Goal: Task Accomplishment & Management: Use online tool/utility

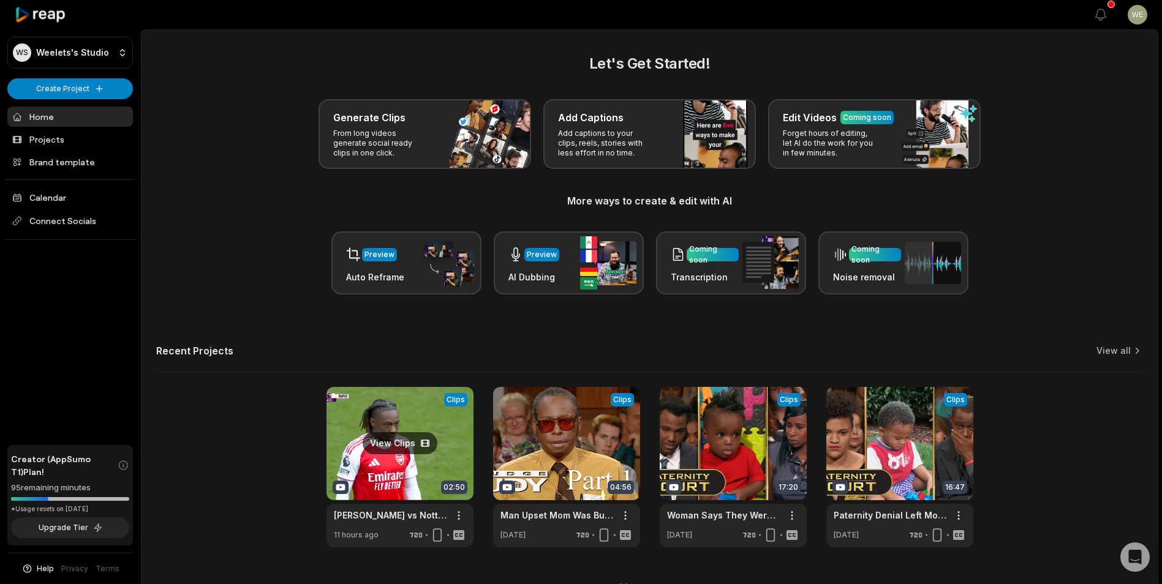
click at [444, 455] on link at bounding box center [399, 467] width 147 height 160
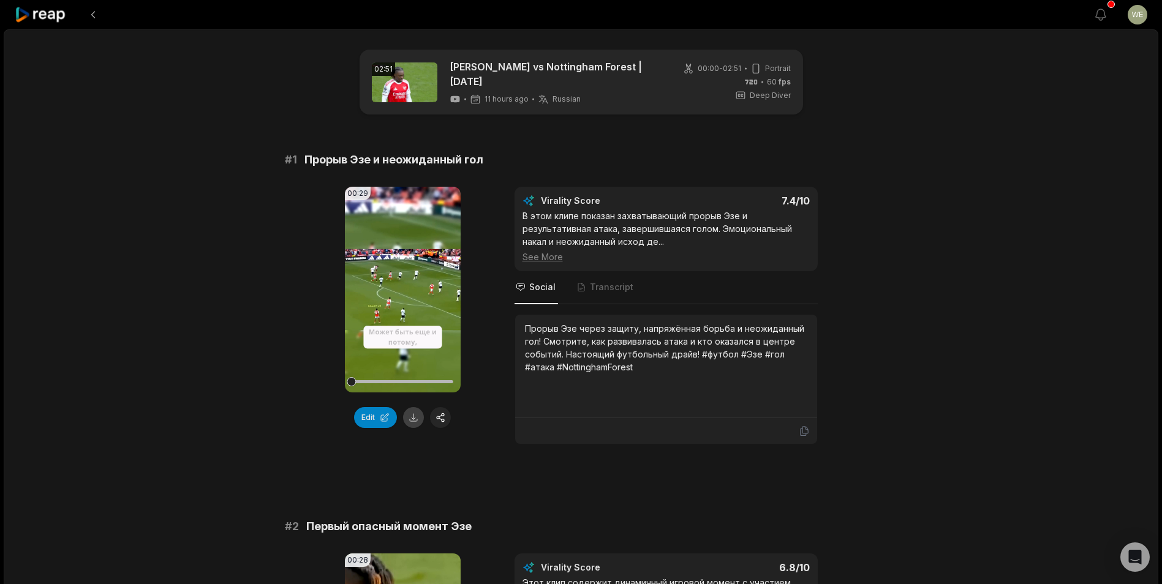
click at [412, 418] on button at bounding box center [413, 417] width 21 height 21
drag, startPoint x: 307, startPoint y: 154, endPoint x: 517, endPoint y: 162, distance: 210.2
click at [517, 162] on div "# 1 Прорыв Эзе и неожиданный гол" at bounding box center [581, 159] width 593 height 17
drag, startPoint x: 517, startPoint y: 162, endPoint x: 431, endPoint y: 159, distance: 85.8
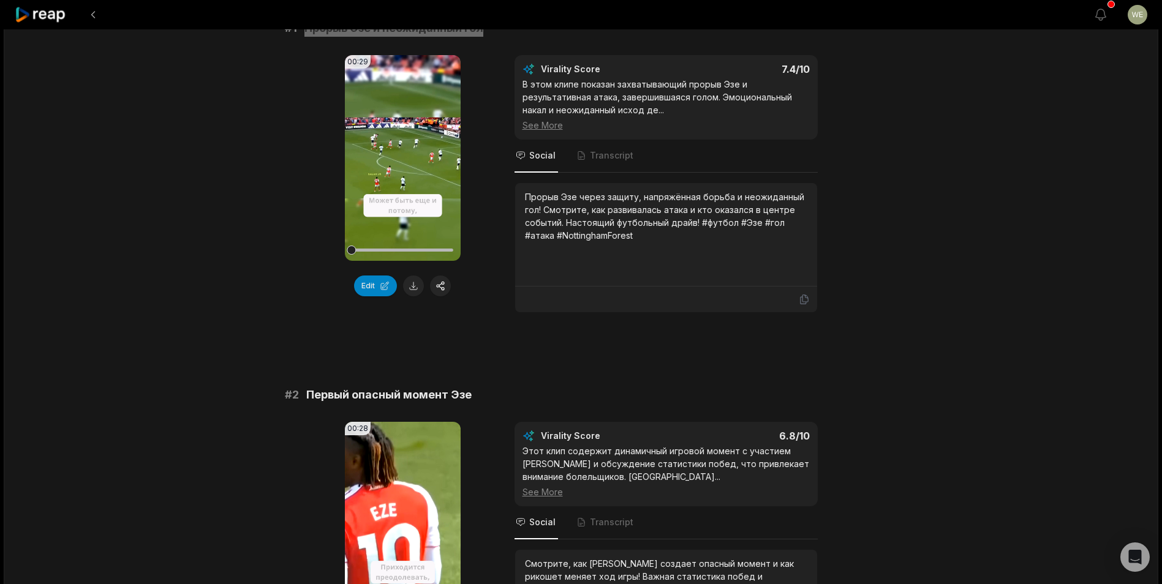
scroll to position [184, 0]
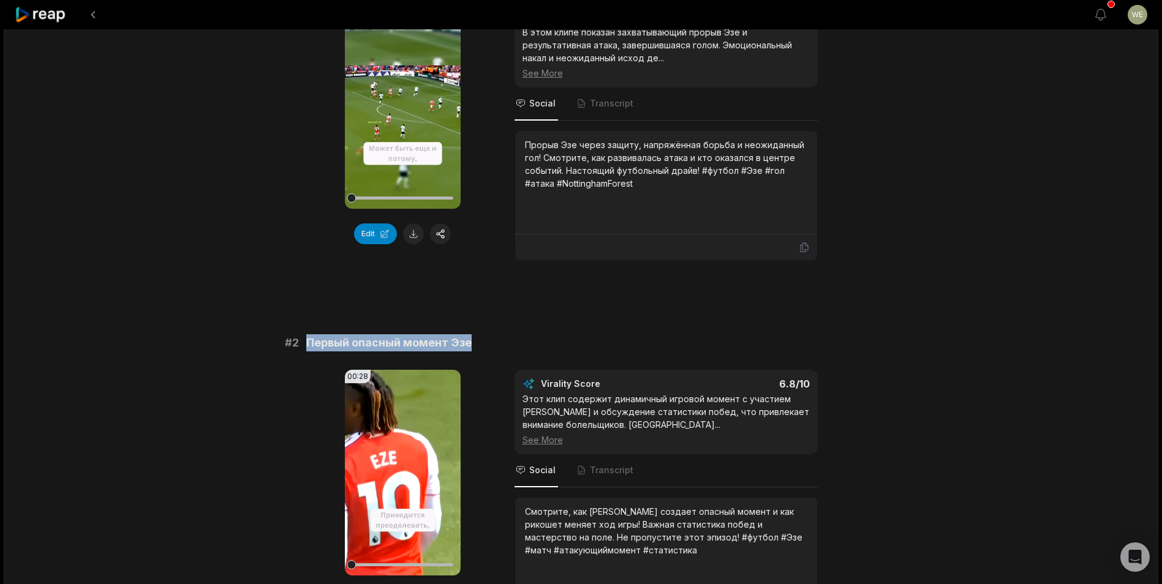
drag, startPoint x: 352, startPoint y: 339, endPoint x: 496, endPoint y: 341, distance: 144.0
click at [496, 341] on div "# 2 Первый опасный момент Эзе" at bounding box center [581, 342] width 593 height 17
drag, startPoint x: 496, startPoint y: 341, endPoint x: 440, endPoint y: 339, distance: 56.4
copy span "Первый опасный момент Эзе"
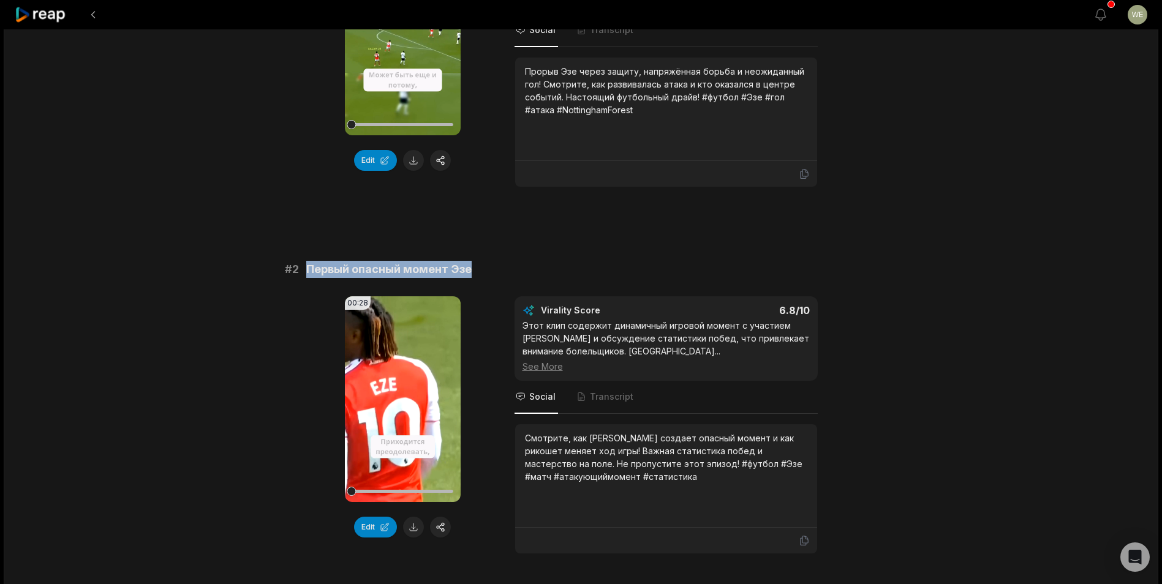
scroll to position [368, 0]
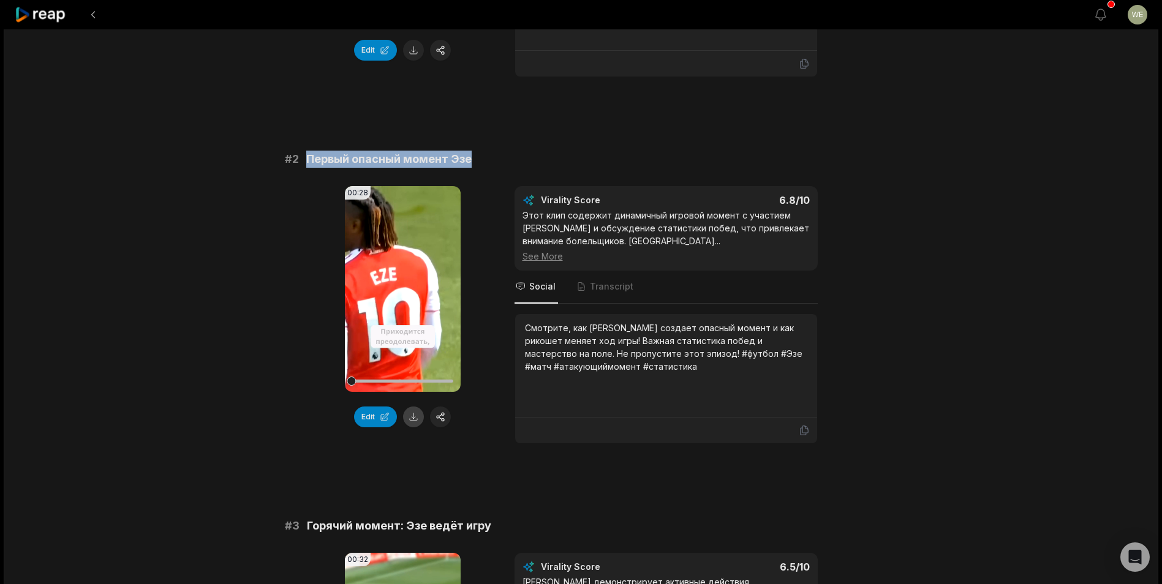
click at [412, 417] on button at bounding box center [413, 417] width 21 height 21
copy span "Первый опасный момент Эзе"
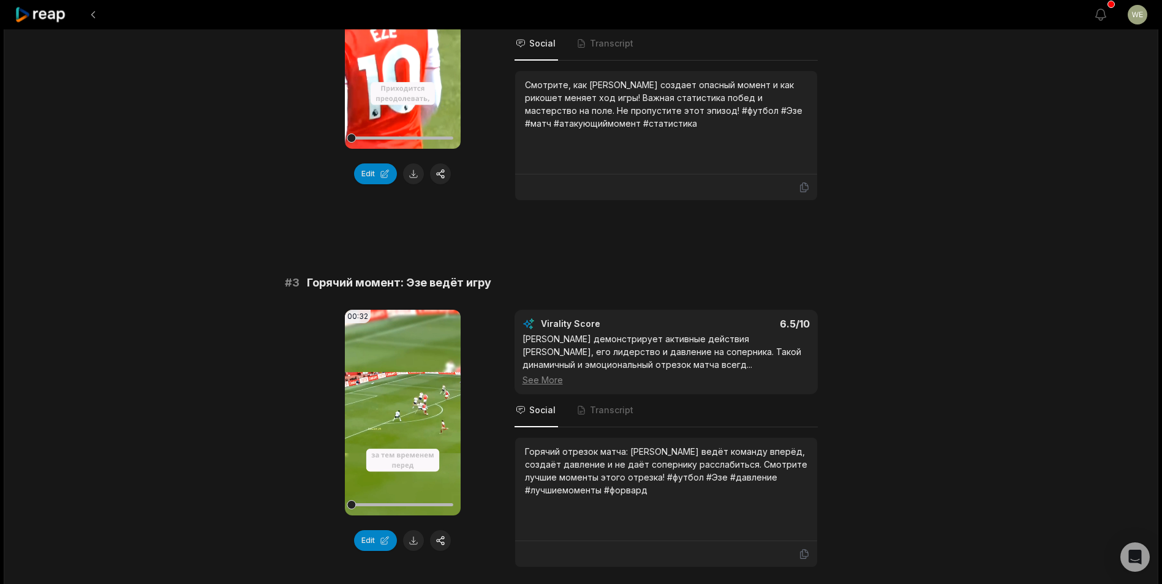
scroll to position [735, 0]
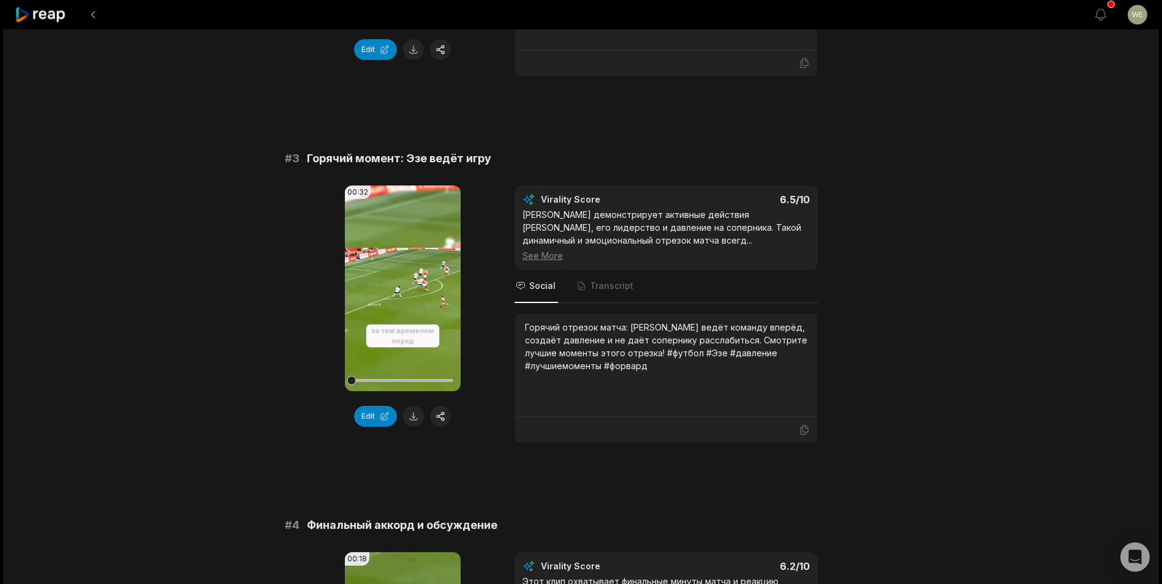
drag, startPoint x: 414, startPoint y: 416, endPoint x: 449, endPoint y: 407, distance: 36.1
click at [414, 416] on button at bounding box center [413, 416] width 21 height 21
drag, startPoint x: 306, startPoint y: 154, endPoint x: 499, endPoint y: 155, distance: 192.3
click at [499, 155] on div "# 3 Горячий момент: Эзе ведёт игру" at bounding box center [581, 158] width 593 height 17
drag, startPoint x: 499, startPoint y: 155, endPoint x: 457, endPoint y: 157, distance: 41.7
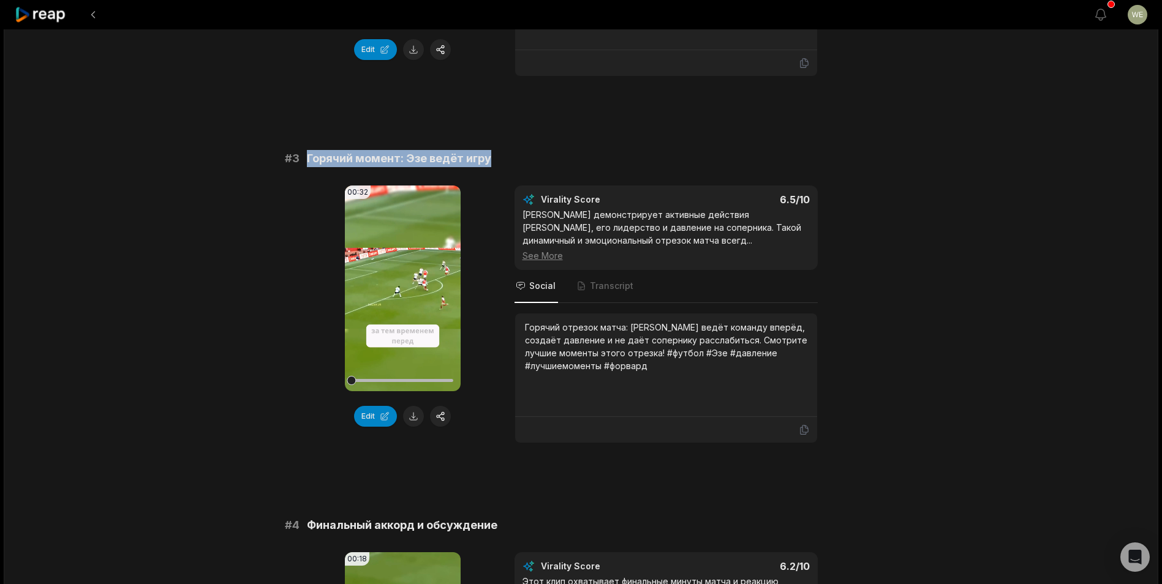
copy span "Горячий момент: Эзе ведёт игру"
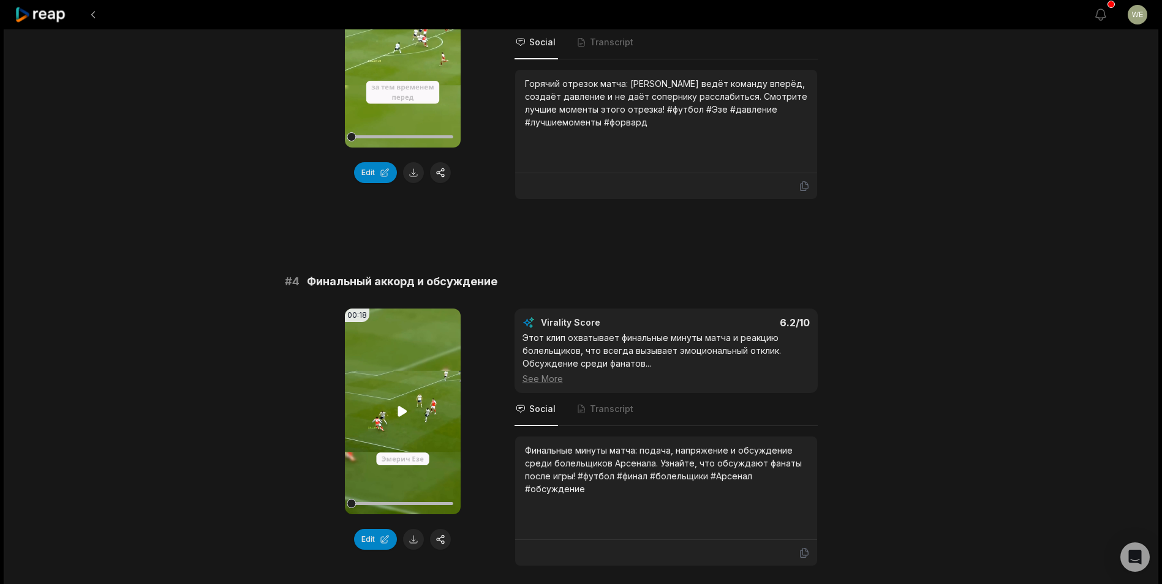
scroll to position [980, 0]
click at [410, 538] on button at bounding box center [413, 538] width 21 height 21
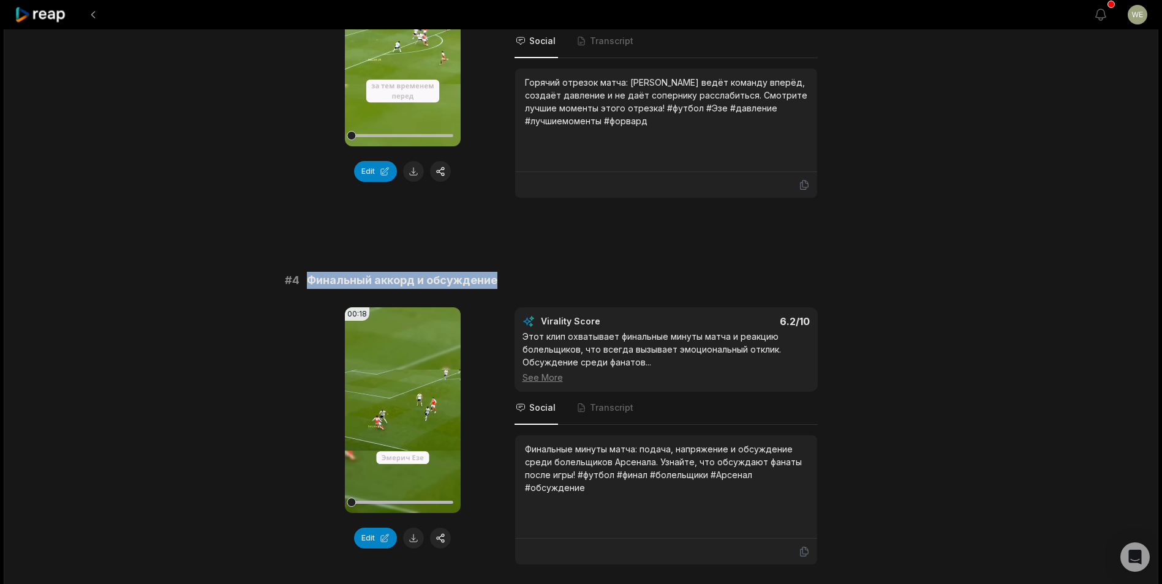
drag, startPoint x: 302, startPoint y: 281, endPoint x: 518, endPoint y: 280, distance: 215.6
click at [518, 280] on div "# 4 Финальный аккорд и обсуждение" at bounding box center [581, 280] width 593 height 17
drag, startPoint x: 518, startPoint y: 280, endPoint x: 486, endPoint y: 277, distance: 32.0
copy div "Финальный аккорд и обсуждение"
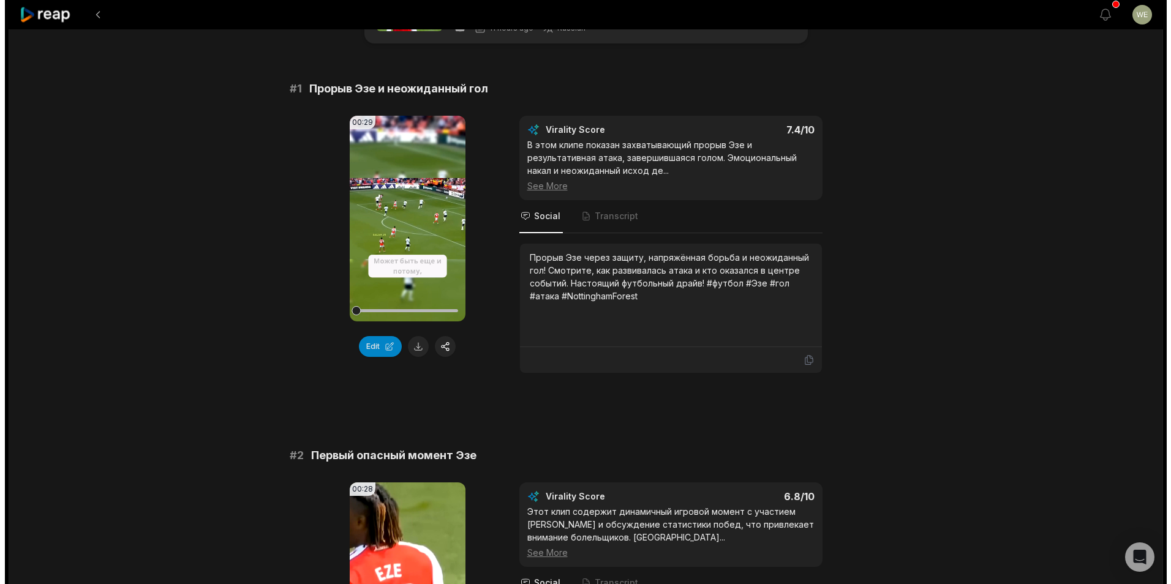
scroll to position [0, 0]
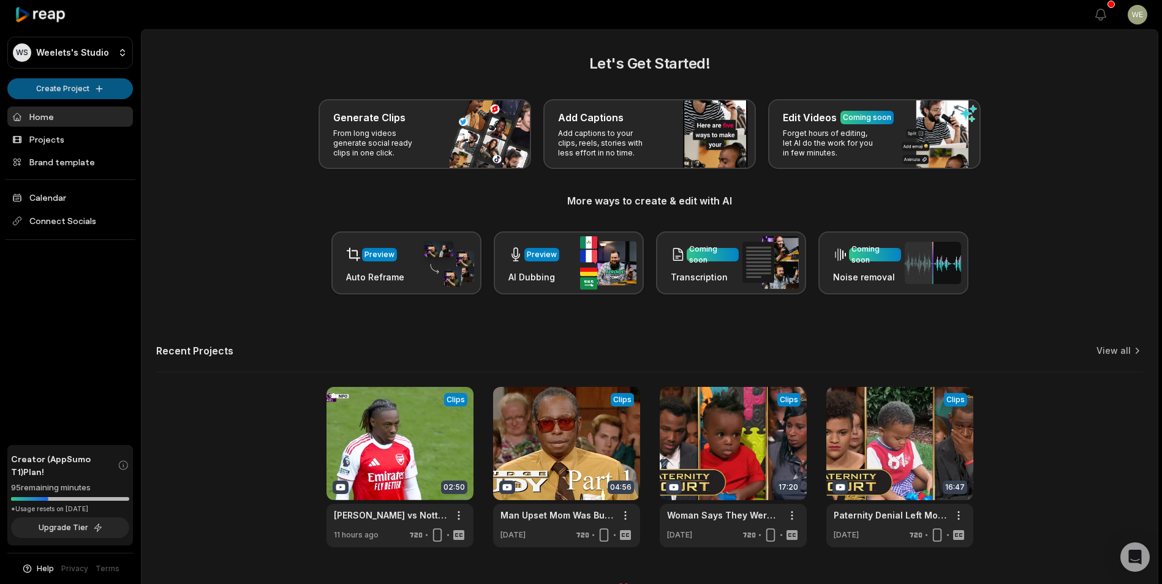
click at [100, 86] on html "WS Weelets's Studio Create Project Home Projects Brand template Calendar Connec…" at bounding box center [581, 292] width 1162 height 584
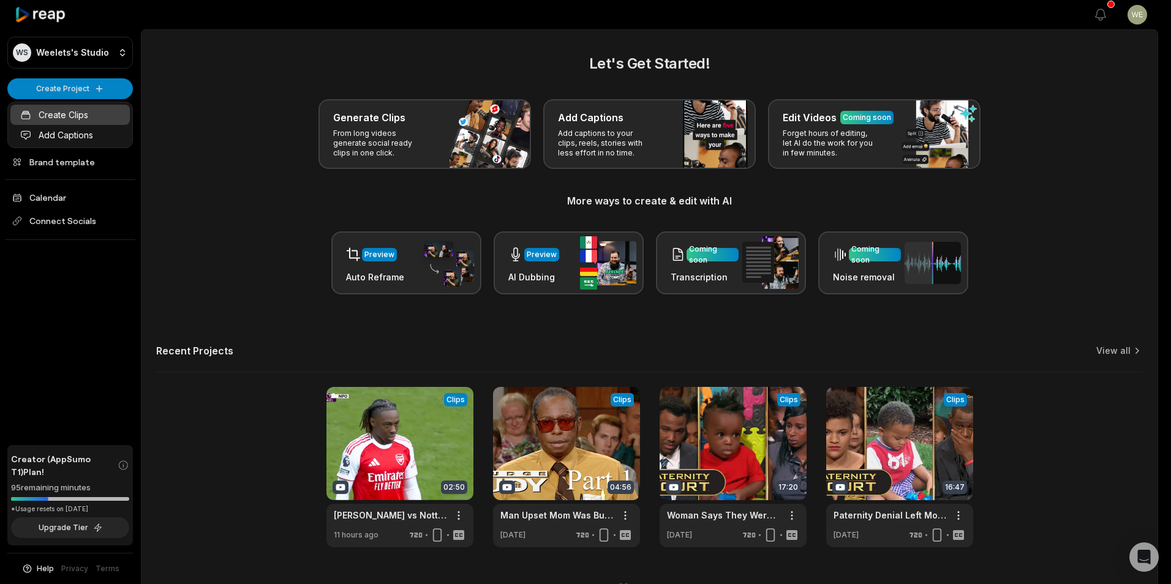
click at [69, 115] on link "Create Clips" at bounding box center [69, 115] width 119 height 20
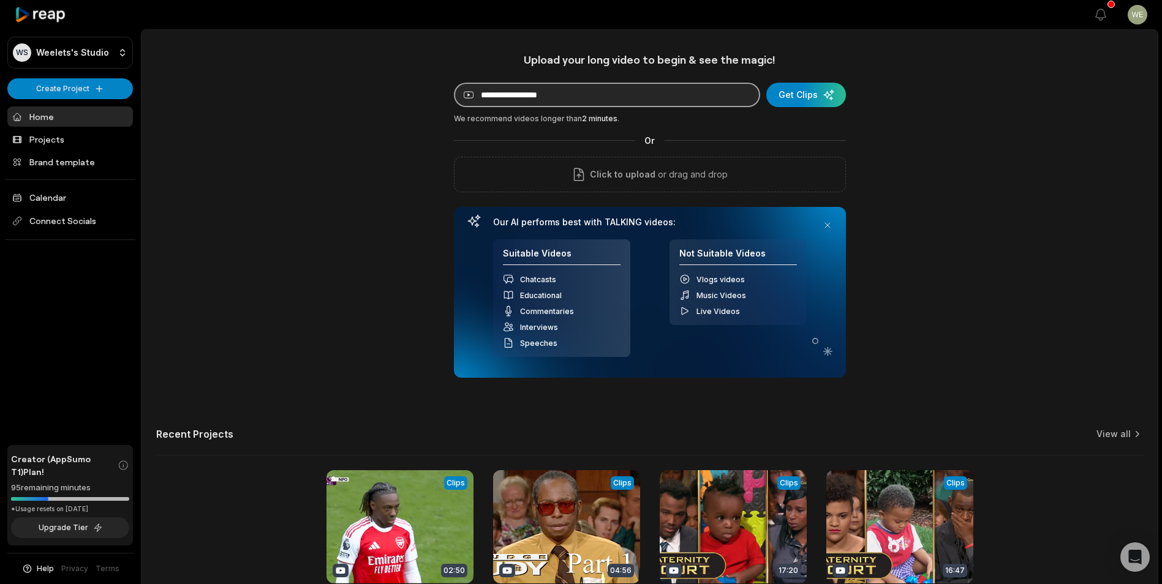
click at [631, 94] on input at bounding box center [607, 95] width 306 height 25
click at [780, 95] on div "submit" at bounding box center [806, 95] width 80 height 25
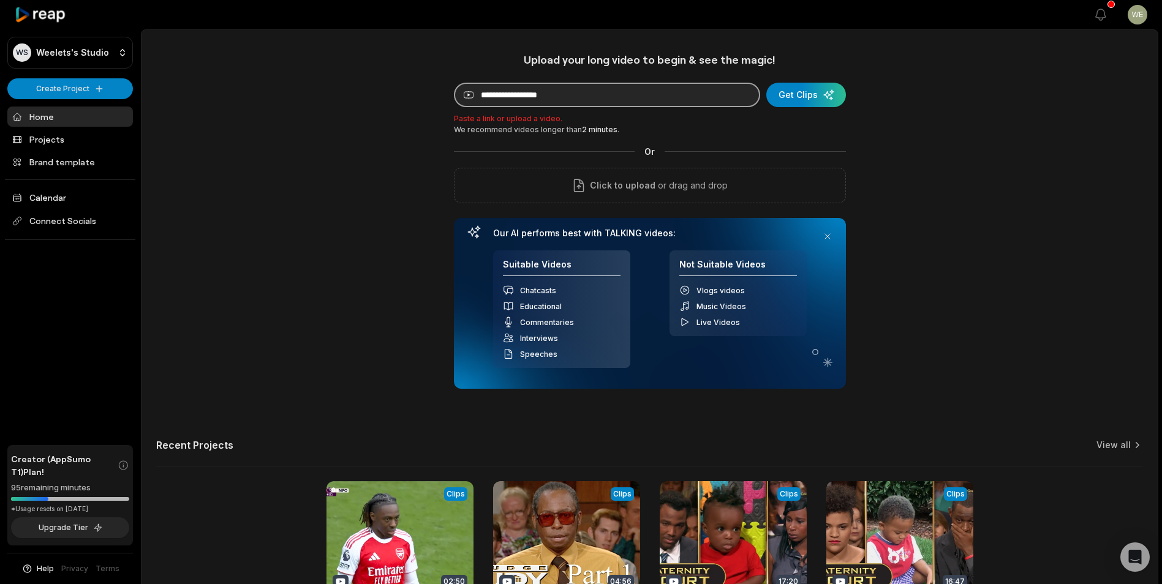
paste input "**********"
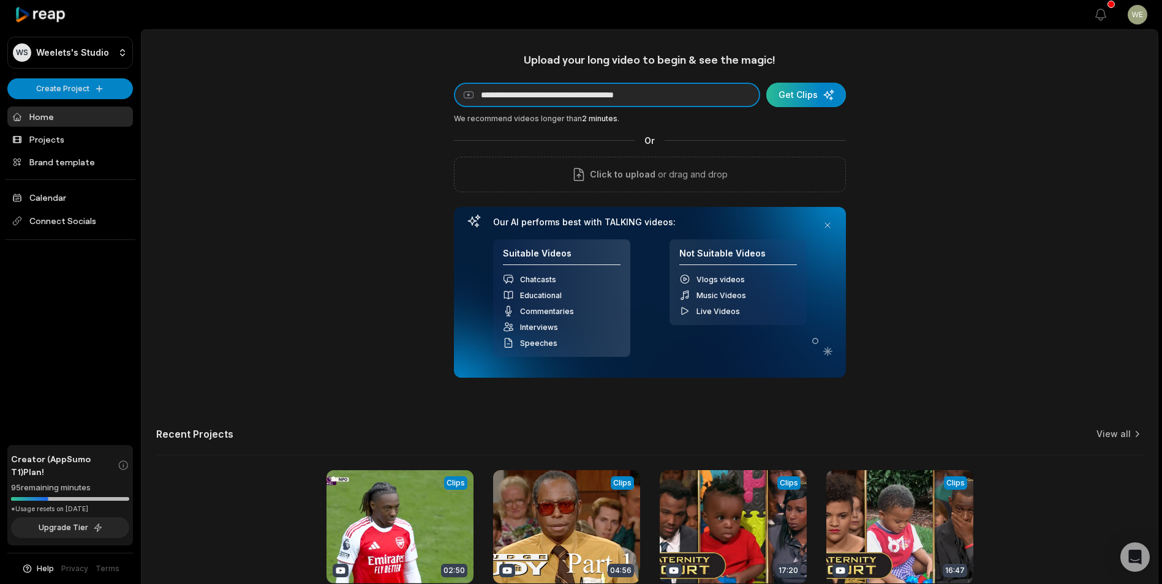
type input "**********"
click at [801, 95] on div "submit" at bounding box center [806, 95] width 80 height 25
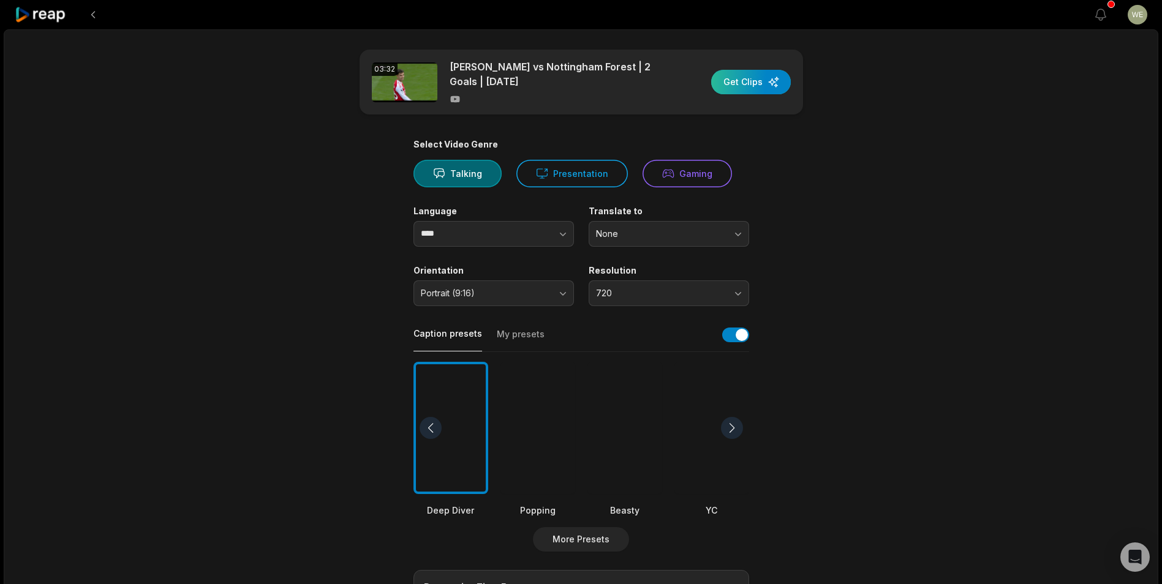
click at [744, 85] on div "button" at bounding box center [751, 82] width 80 height 25
